Goal: Complete application form

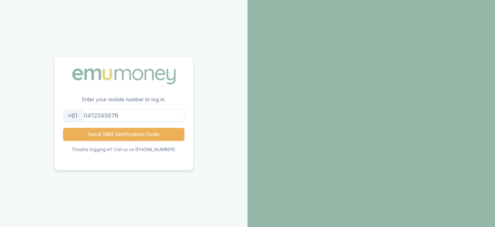
click at [139, 115] on input "tel" at bounding box center [124, 115] width 122 height 13
type input "0407202504"
click at [63, 128] on button "Send SMS Verification Code" at bounding box center [124, 134] width 122 height 13
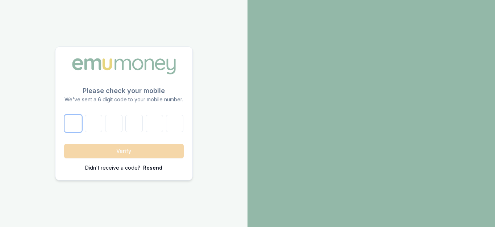
click at [73, 124] on input "number" at bounding box center [73, 123] width 17 height 17
type input "6"
type input "7"
type input "0"
type input "7"
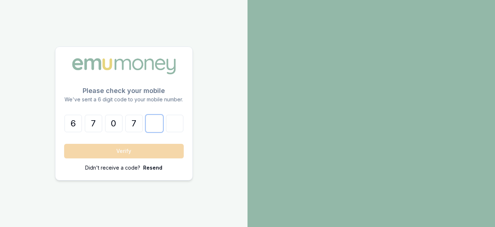
type input "9"
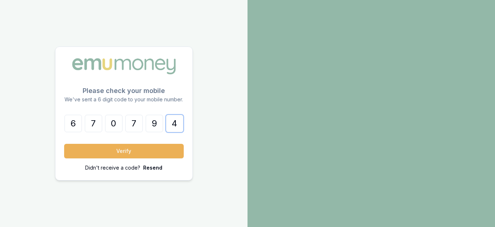
type input "4"
click at [64, 144] on button "Verify" at bounding box center [124, 151] width 120 height 15
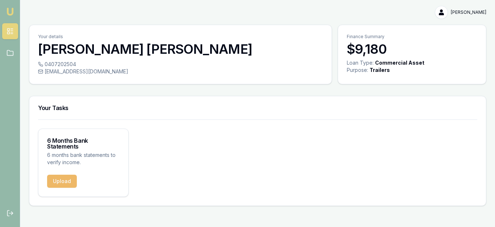
click at [68, 179] on button "Upload" at bounding box center [62, 180] width 30 height 13
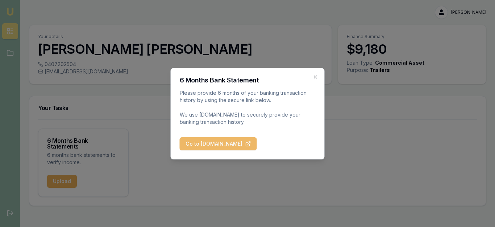
click at [197, 140] on button "Go to [DOMAIN_NAME]" at bounding box center [218, 143] width 77 height 13
